Goal: Contribute content: Add original content to the website for others to see

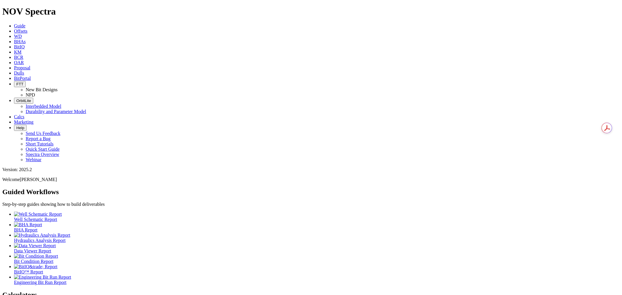
click at [24, 71] on span "Dulls" at bounding box center [19, 73] width 10 height 5
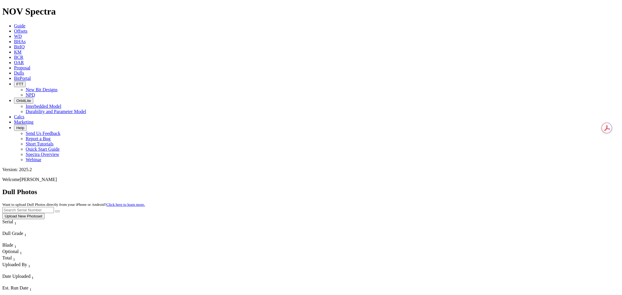
click at [54, 207] on input "text" at bounding box center [28, 210] width 52 height 6
type input "a318280"
click at [55, 211] on button "submit" at bounding box center [57, 212] width 5 height 2
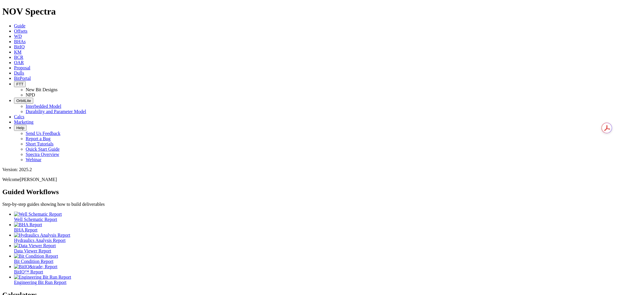
click at [14, 71] on icon at bounding box center [14, 73] width 0 height 5
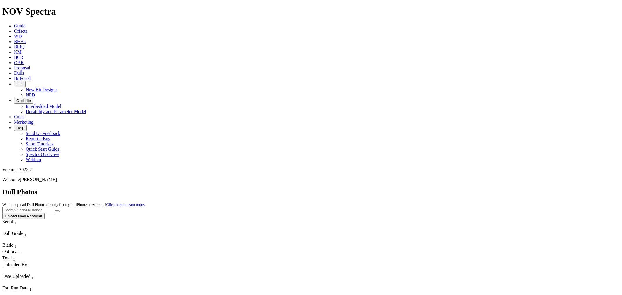
click at [45, 213] on button "Upload New Photoset" at bounding box center [23, 216] width 42 height 6
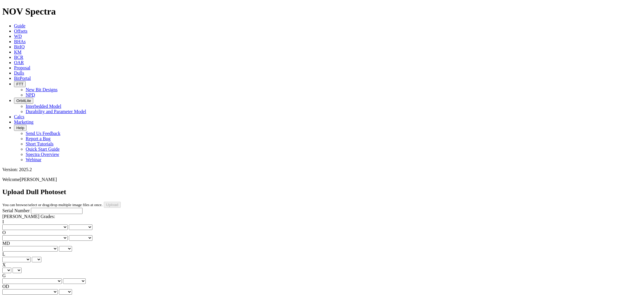
drag, startPoint x: 243, startPoint y: 7, endPoint x: 239, endPoint y: 7, distance: 4.4
click at [14, 71] on icon at bounding box center [14, 73] width 0 height 5
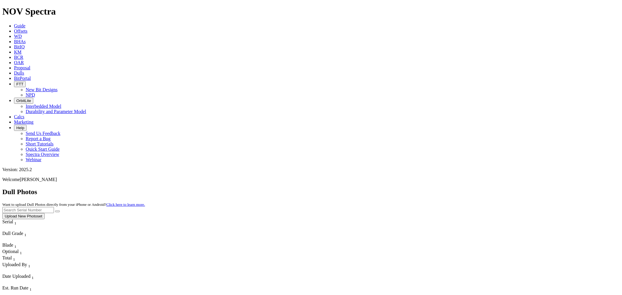
click at [45, 213] on button "Upload New Photoset" at bounding box center [23, 216] width 42 height 6
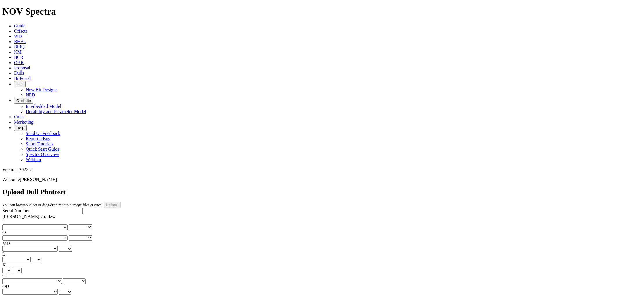
click at [51, 208] on input "Serial Number" at bounding box center [57, 211] width 52 height 6
drag, startPoint x: 9, startPoint y: 51, endPoint x: -4, endPoint y: 52, distance: 12.6
click at [0, 52] on html "Spectra is built to be used with Google Chrome. Please switch browsers. NOV Spe…" at bounding box center [311, 246] width 622 height 493
click at [31, 208] on input "Aa315114" at bounding box center [57, 211] width 52 height 6
type input "A315114"
